Goal: Find specific page/section: Find specific page/section

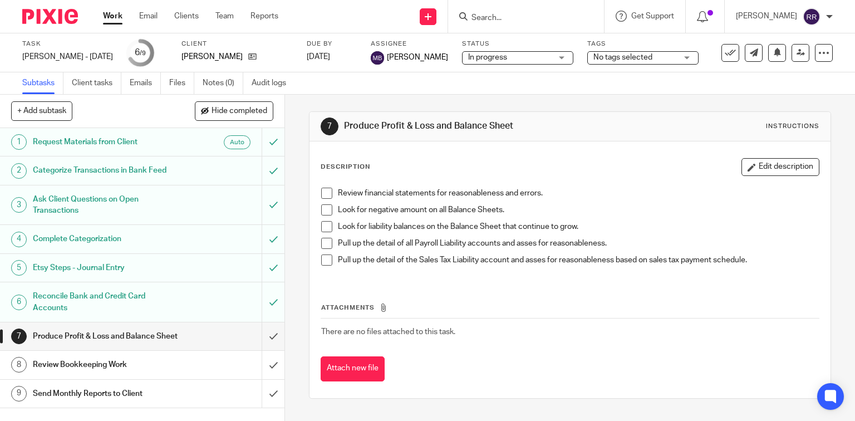
click at [173, 372] on div "Review Bookkeeping Work" at bounding box center [142, 364] width 218 height 17
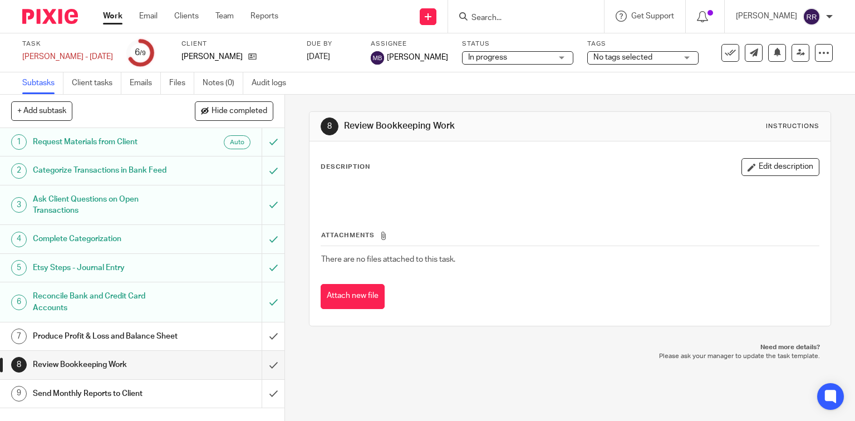
click at [149, 339] on h1 "Produce Profit & Loss and Balance Sheet" at bounding box center [105, 336] width 145 height 17
